Goal: Task Accomplishment & Management: Manage account settings

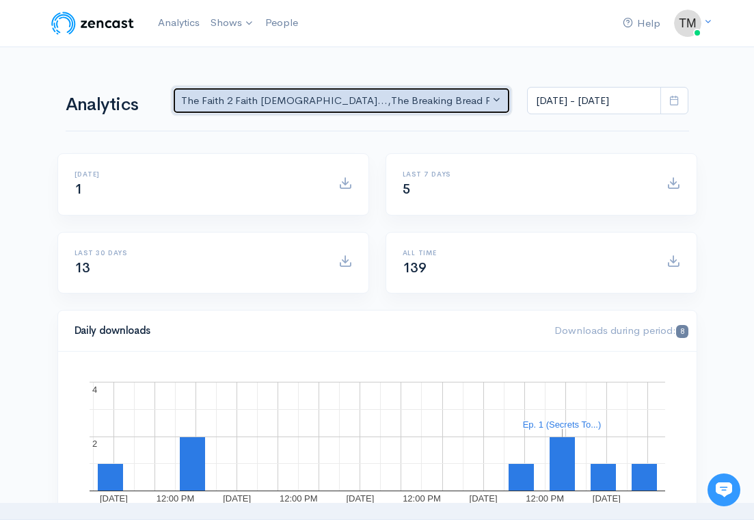
click at [401, 106] on div "The Faith 2 Faith [DEMOGRAPHIC_DATA]... , The Breaking Bread Podcas..." at bounding box center [335, 101] width 309 height 16
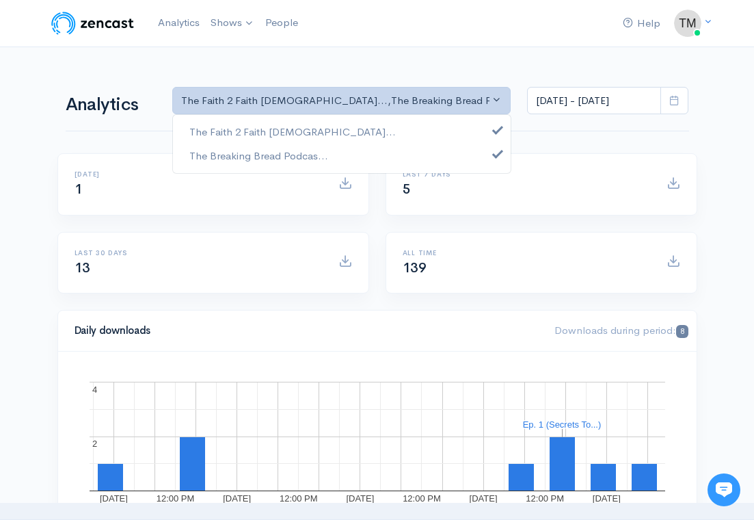
click at [263, 233] on div "Last 30 days 13" at bounding box center [213, 263] width 310 height 61
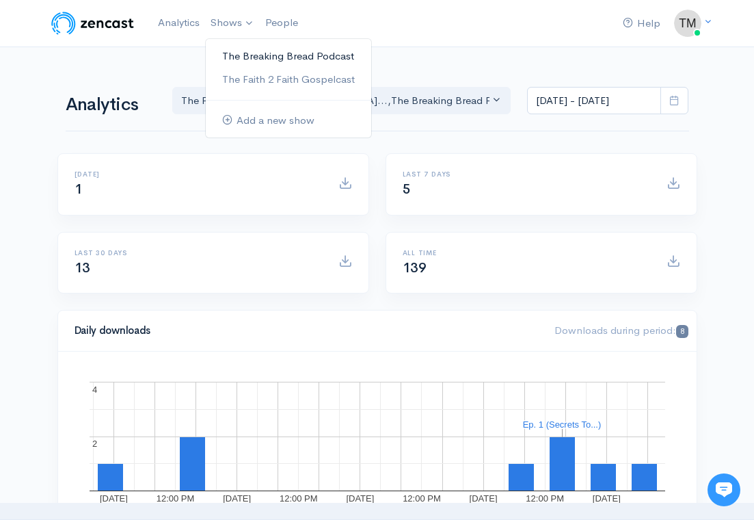
click at [247, 56] on link "The Breaking Bread Podcast" at bounding box center [288, 56] width 165 height 24
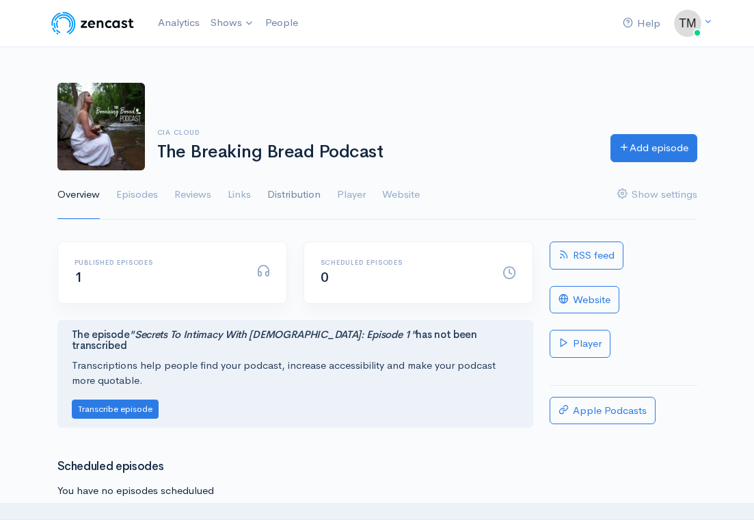
click at [297, 191] on link "Distribution" at bounding box center [293, 194] width 53 height 49
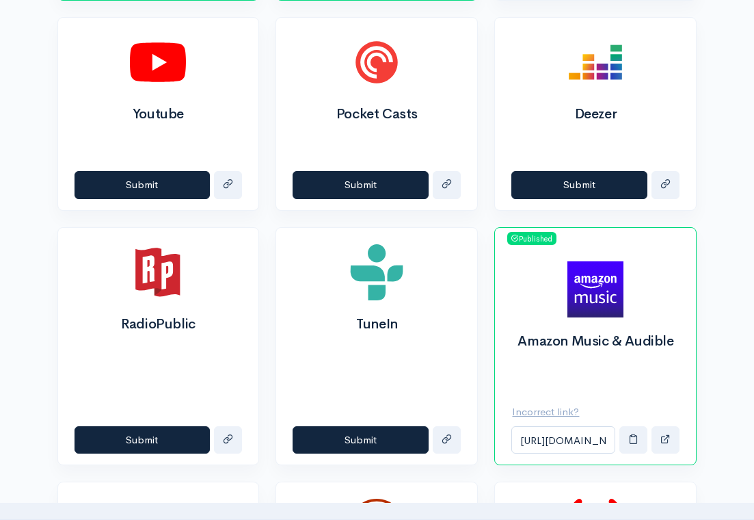
scroll to position [773, 0]
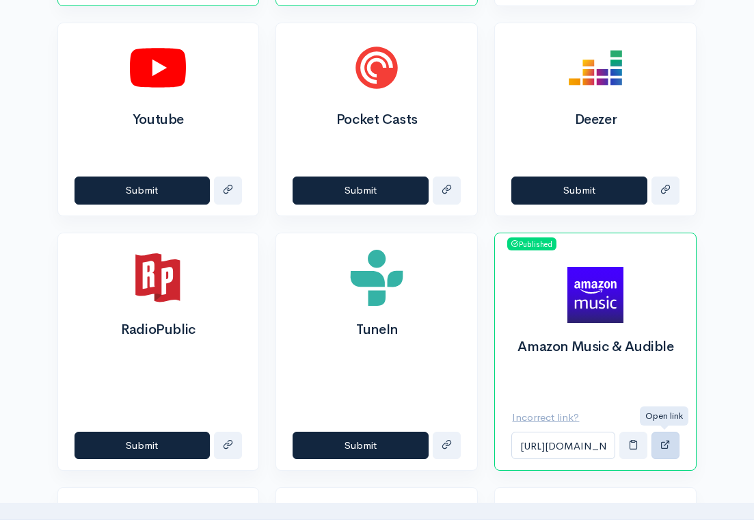
click at [667, 440] on span "button" at bounding box center [666, 444] width 10 height 10
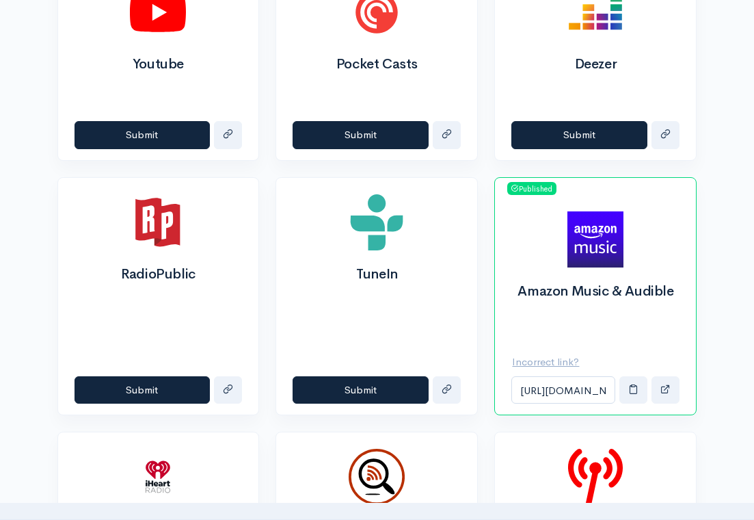
scroll to position [829, 0]
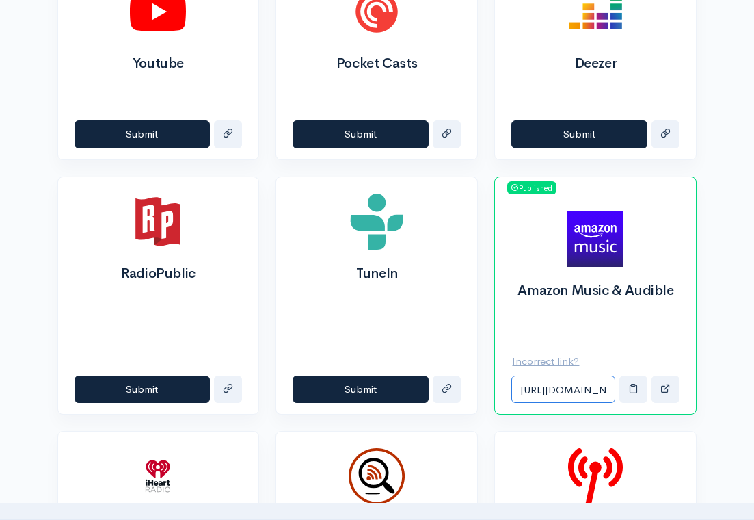
click at [592, 389] on input "[URL][DOMAIN_NAME]" at bounding box center [564, 389] width 104 height 28
